Goal: Manage account settings

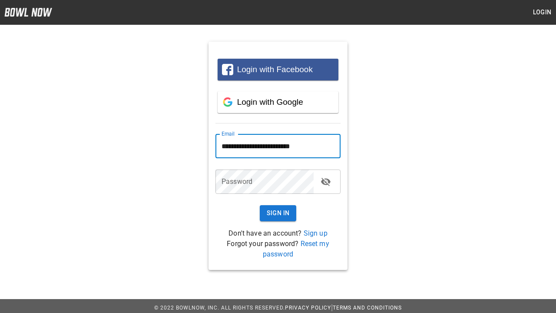
type input "**********"
click at [278, 213] on button "Sign In" at bounding box center [278, 213] width 37 height 16
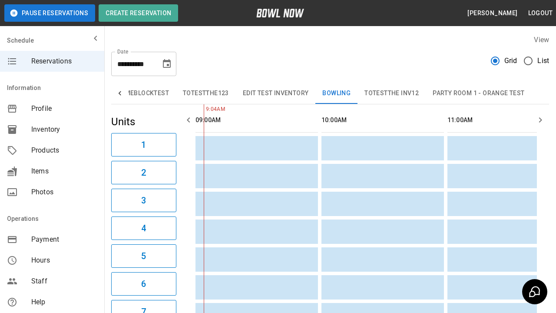
type input "*********"
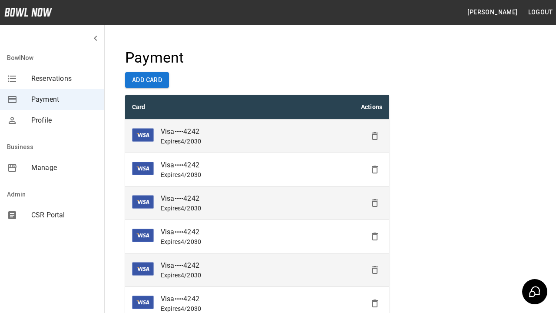
click at [375, 136] on icon "Delete" at bounding box center [375, 136] width 10 height 10
click at [375, 170] on icon "Delete" at bounding box center [375, 169] width 10 height 10
click at [375, 203] on icon "Delete" at bounding box center [375, 203] width 10 height 10
click at [375, 236] on icon "Delete" at bounding box center [375, 236] width 10 height 10
click at [375, 270] on icon "Delete" at bounding box center [375, 270] width 10 height 10
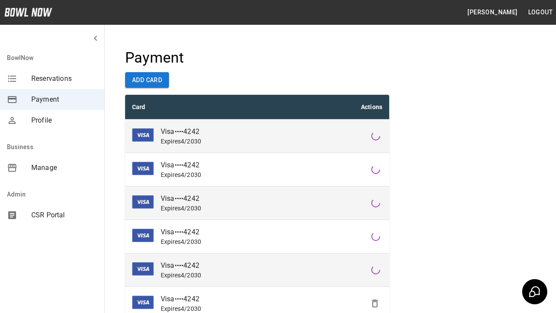
click at [375, 303] on icon "Delete" at bounding box center [375, 303] width 10 height 10
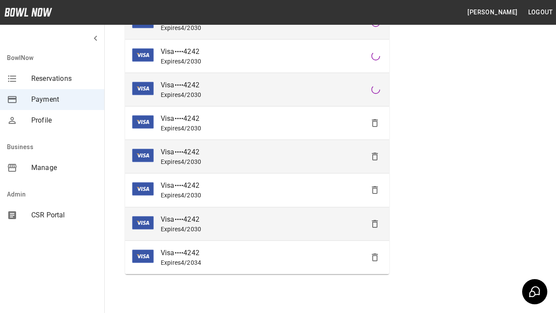
click at [375, 190] on icon "Delete" at bounding box center [375, 190] width 10 height 10
click at [375, 223] on icon "Delete" at bounding box center [375, 224] width 10 height 10
click at [375, 257] on icon "Delete" at bounding box center [375, 257] width 10 height 10
